Goal: Task Accomplishment & Management: Complete application form

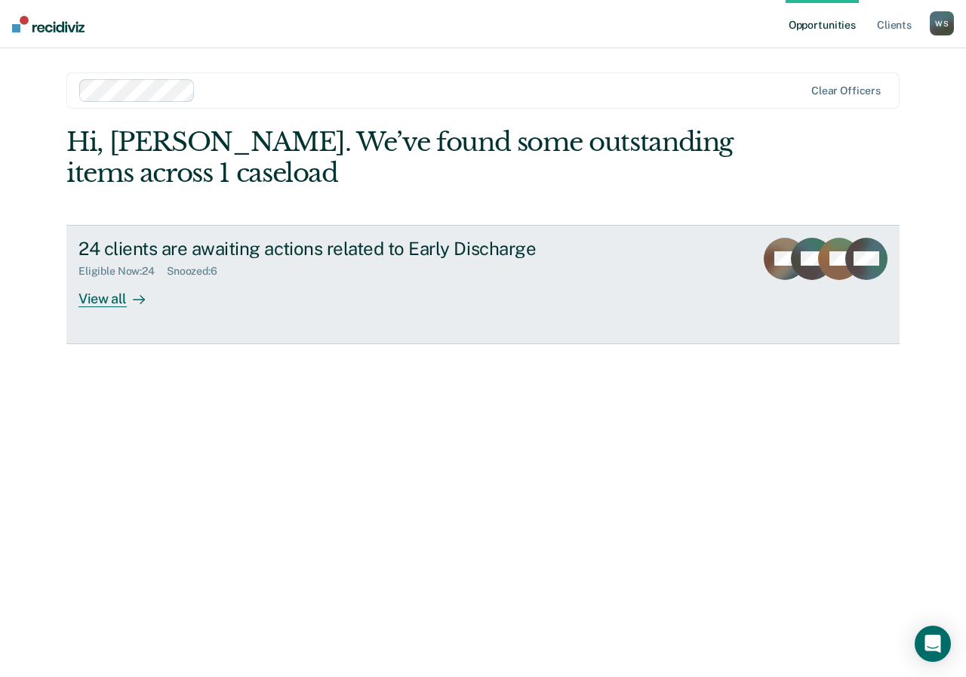
click at [103, 297] on div "View all" at bounding box center [120, 292] width 84 height 29
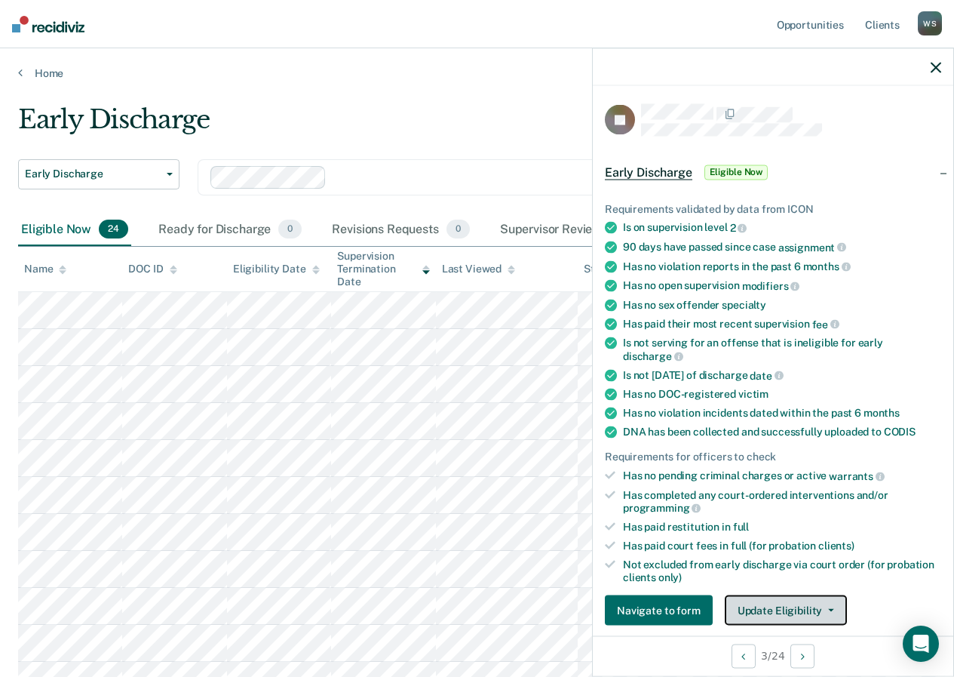
click at [776, 606] on button "Update Eligibility" at bounding box center [786, 610] width 122 height 30
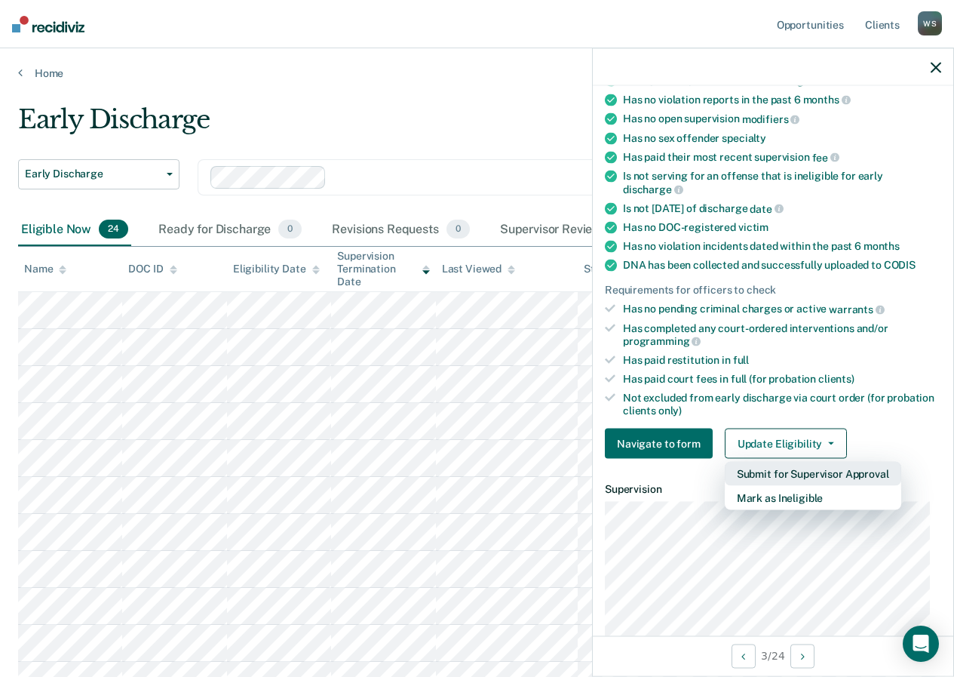
scroll to position [318, 0]
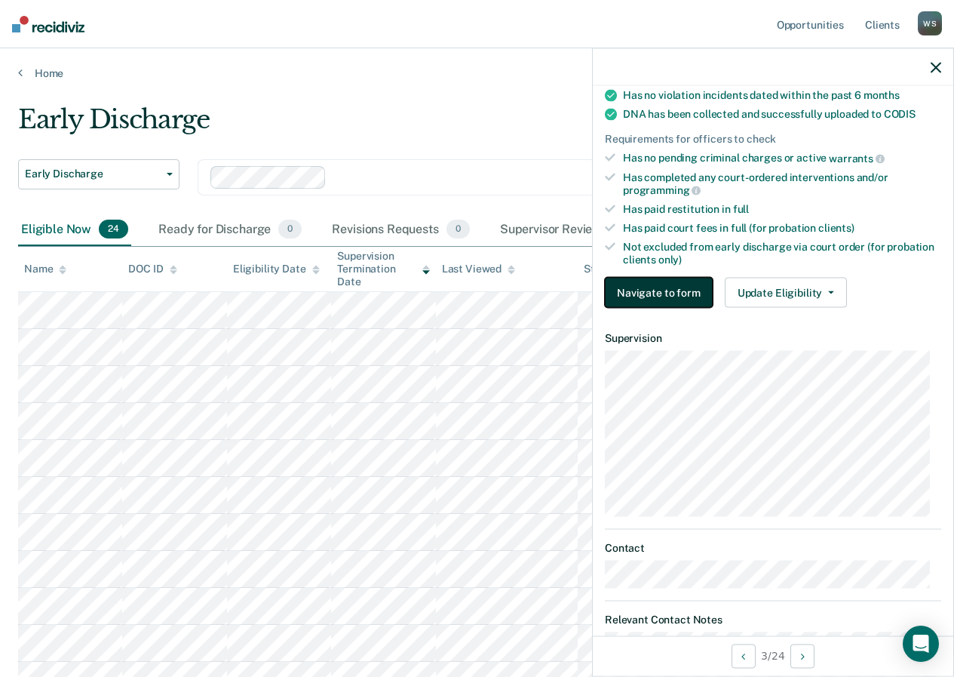
click at [663, 295] on button "Navigate to form" at bounding box center [659, 293] width 108 height 30
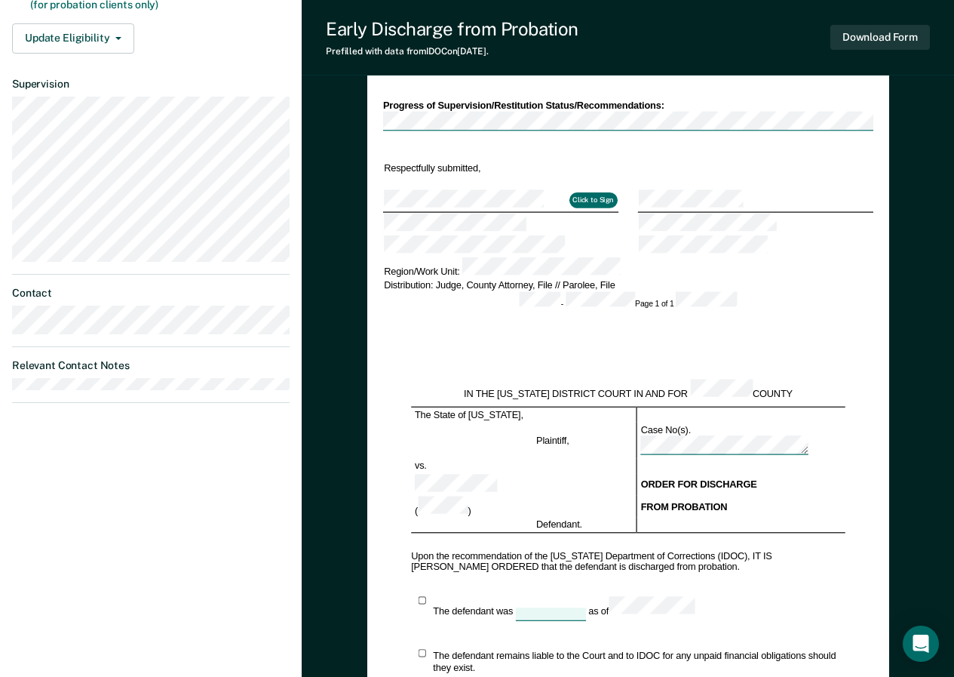
scroll to position [528, 0]
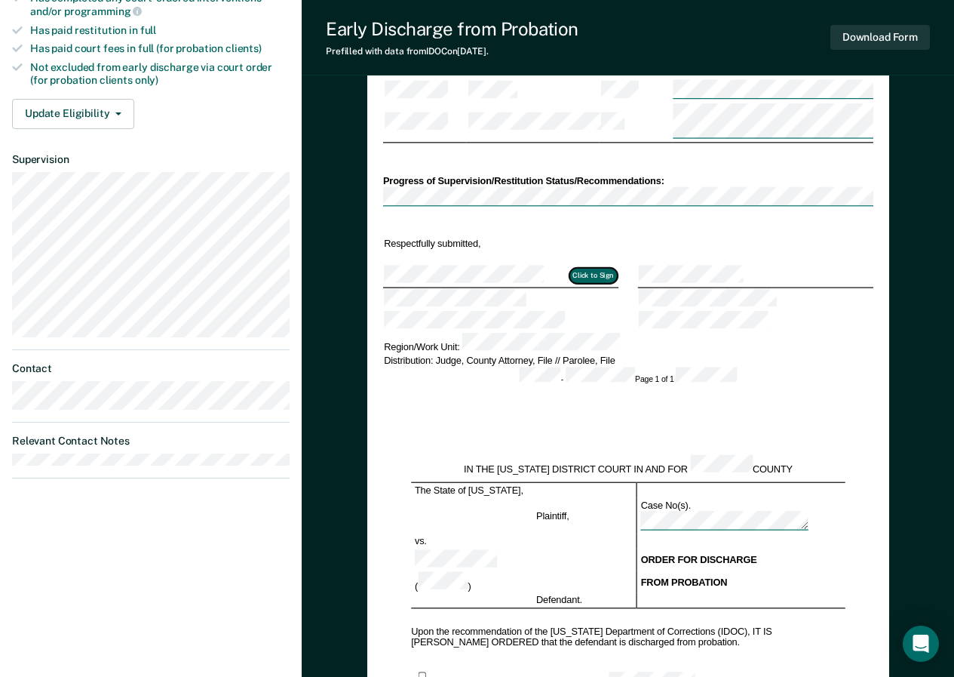
click at [579, 268] on button "Click to Sign" at bounding box center [593, 275] width 48 height 15
click at [591, 268] on button "Click to Sign" at bounding box center [593, 275] width 48 height 15
click at [595, 268] on button "Click to Sign" at bounding box center [593, 275] width 48 height 15
type textarea "x"
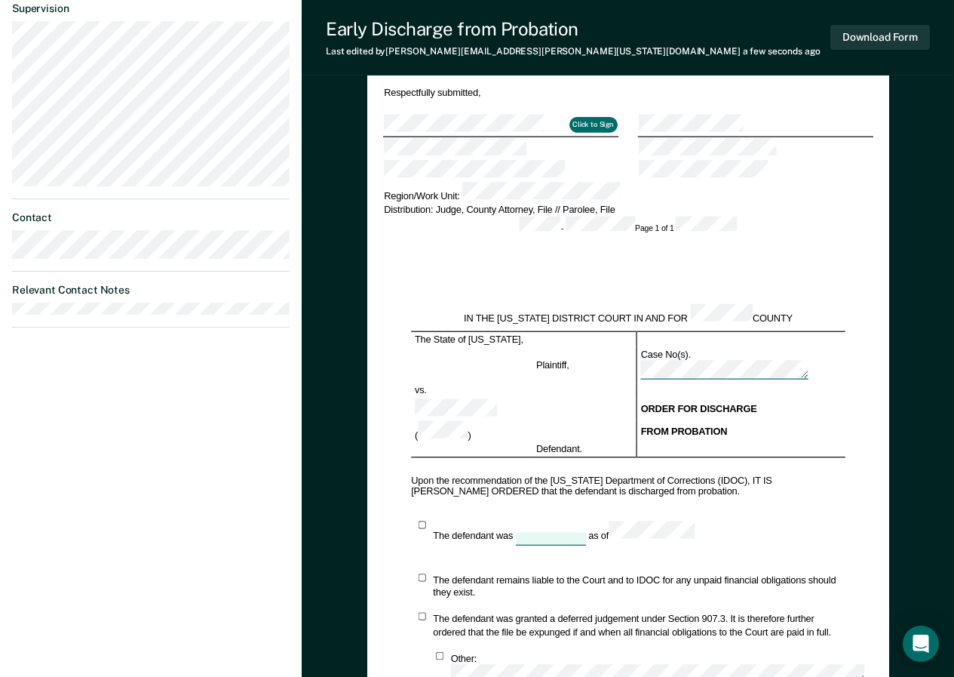
scroll to position [754, 0]
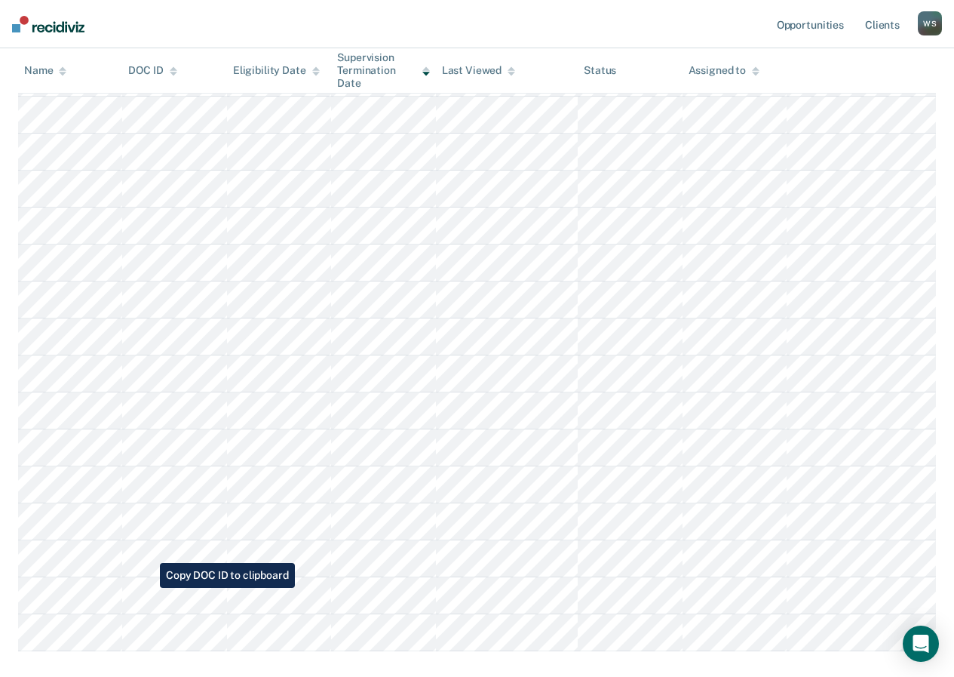
scroll to position [604, 0]
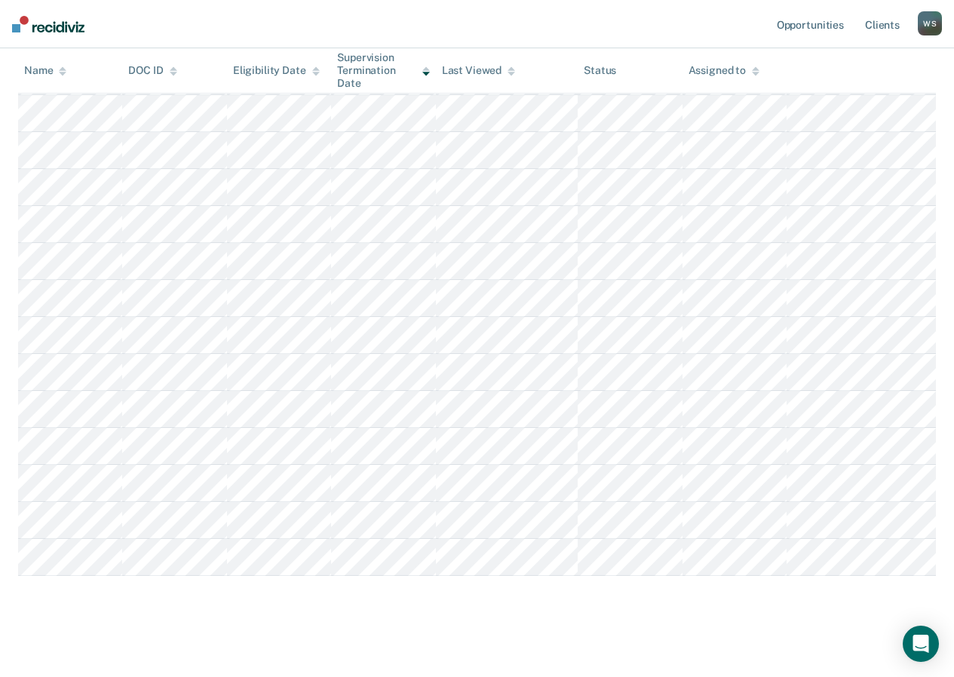
click at [466, 662] on main "Early Discharge Early Discharge Early Discharge Clear officers Eligible Now 24 …" at bounding box center [477, 77] width 954 height 1203
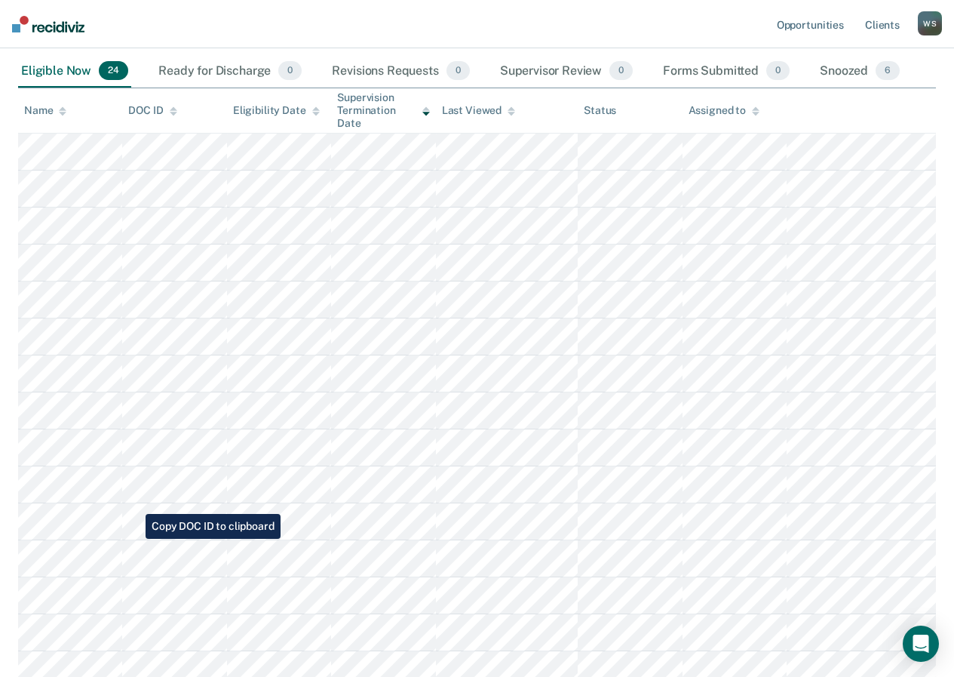
scroll to position [8, 0]
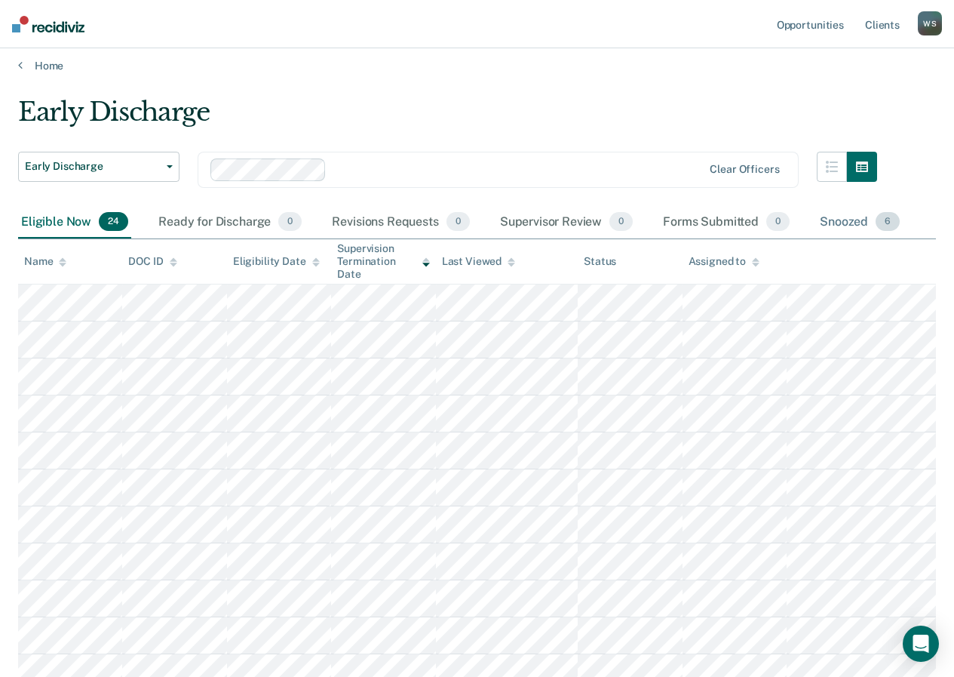
click at [889, 223] on span "6" at bounding box center [888, 222] width 24 height 20
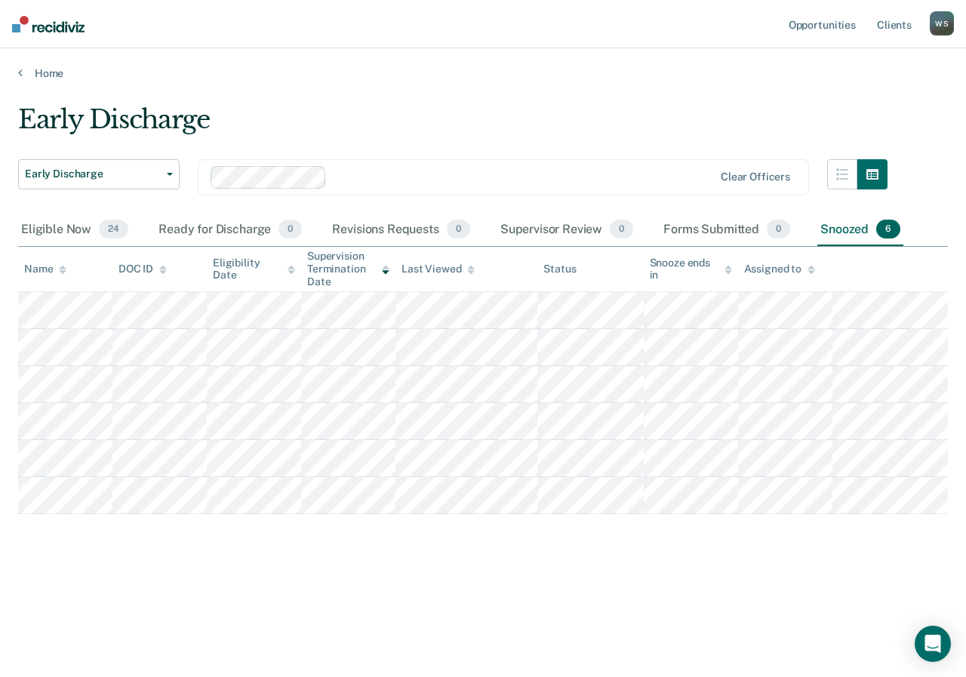
click at [889, 228] on span "6" at bounding box center [888, 230] width 24 height 20
click at [102, 237] on span "24" at bounding box center [113, 230] width 29 height 20
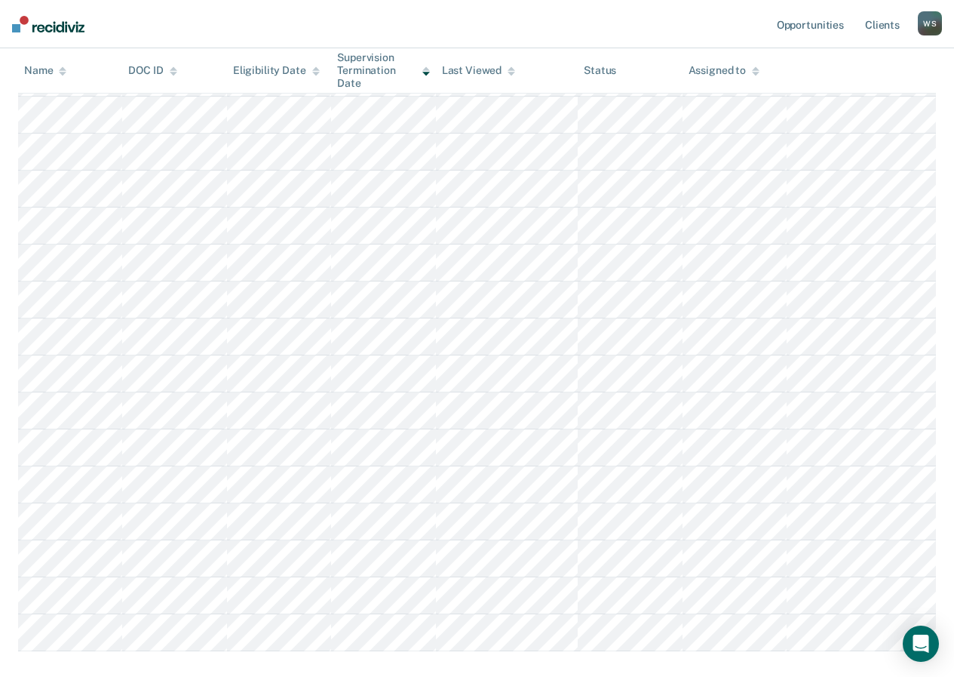
scroll to position [611, 0]
